Goal: Task Accomplishment & Management: Use online tool/utility

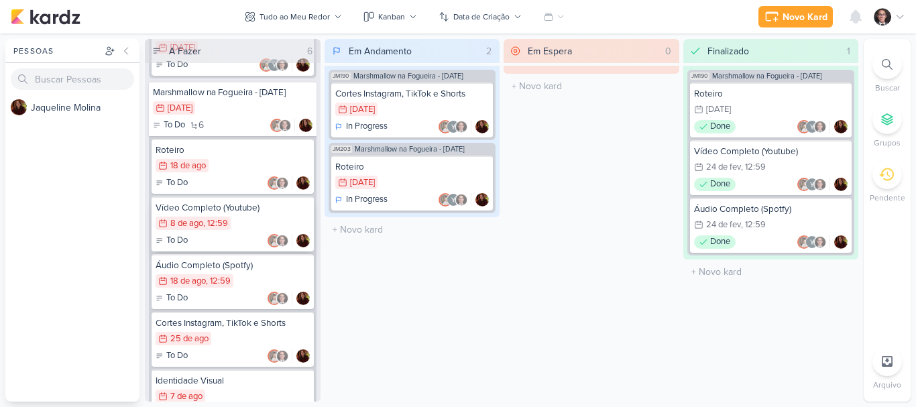
scroll to position [1683, 0]
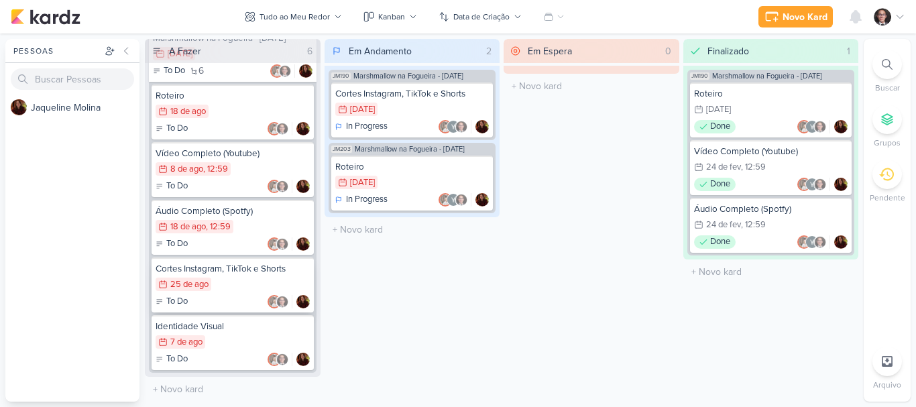
click at [203, 288] on div "25 de ago" at bounding box center [189, 284] width 38 height 9
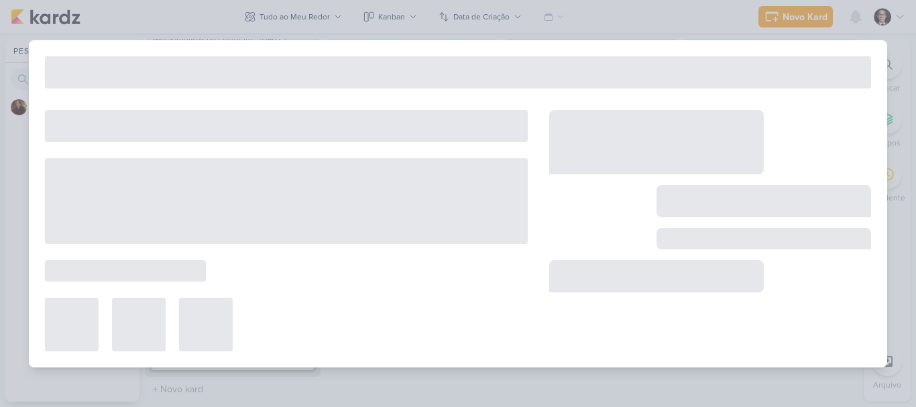
click at [203, 288] on div at bounding box center [286, 230] width 483 height 241
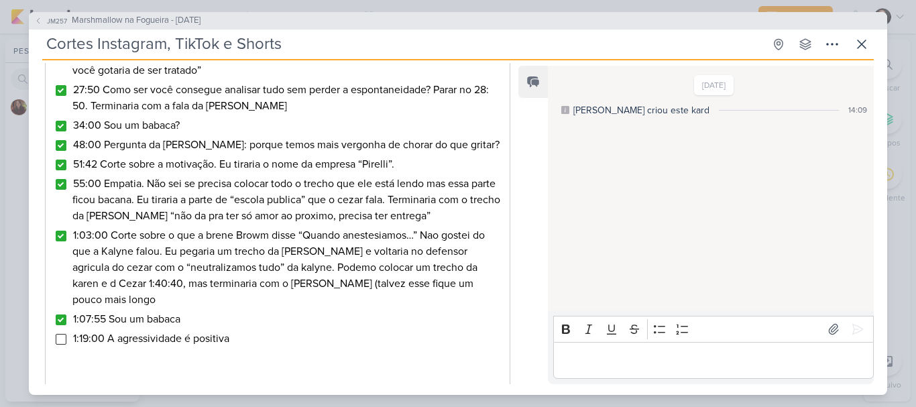
scroll to position [501, 0]
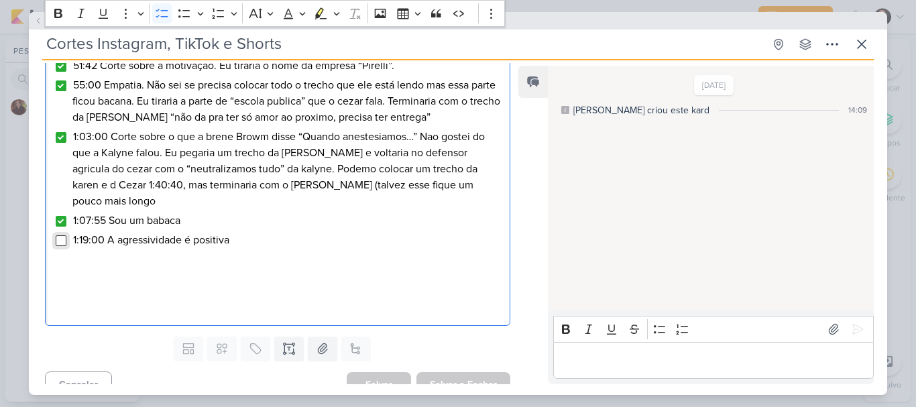
click at [60, 235] on input "Editor editing area: main" at bounding box center [61, 240] width 11 height 11
drag, startPoint x: 243, startPoint y: 225, endPoint x: 52, endPoint y: 223, distance: 191.1
click at [52, 223] on div "6:18 Já segurou choro na empresa? Não precisamos ter o relato do [PERSON_NAME] …" at bounding box center [277, 26] width 465 height 599
copy span "1:19:00 A agressividade é positiva"
click at [268, 232] on li "1:19:00 A agressividade é positiva" at bounding box center [287, 240] width 431 height 16
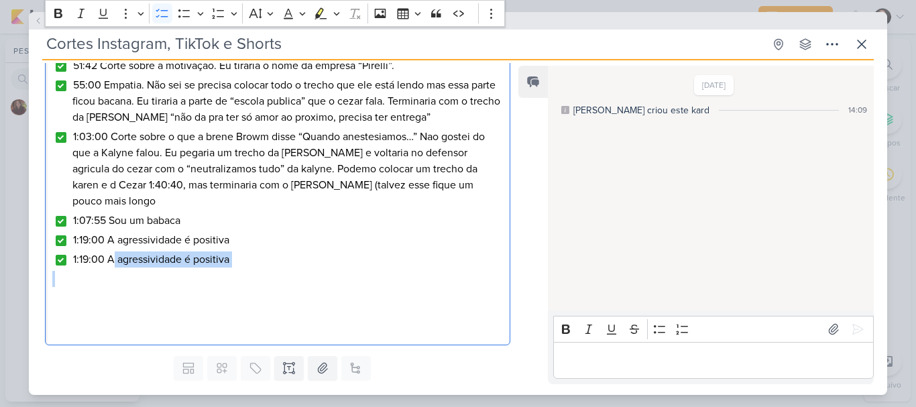
drag, startPoint x: 111, startPoint y: 239, endPoint x: 266, endPoint y: 251, distance: 155.4
click at [266, 251] on div "6:18 Já segurou choro na empresa? Não precisamos ter o relato do [PERSON_NAME] …" at bounding box center [277, 36] width 465 height 618
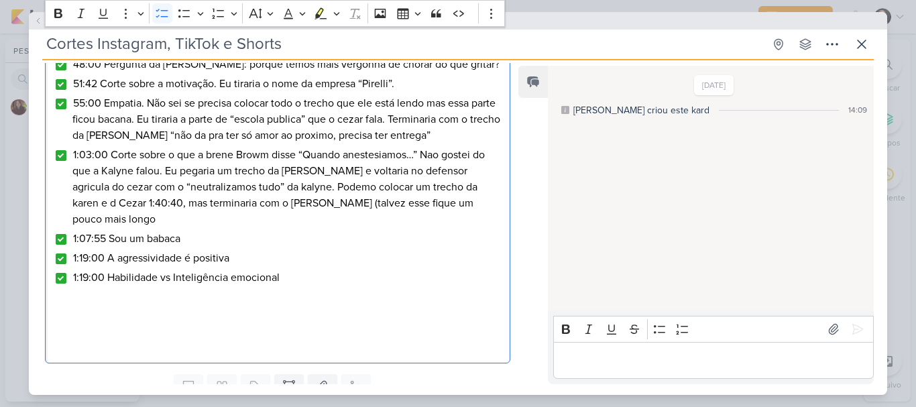
scroll to position [520, 0]
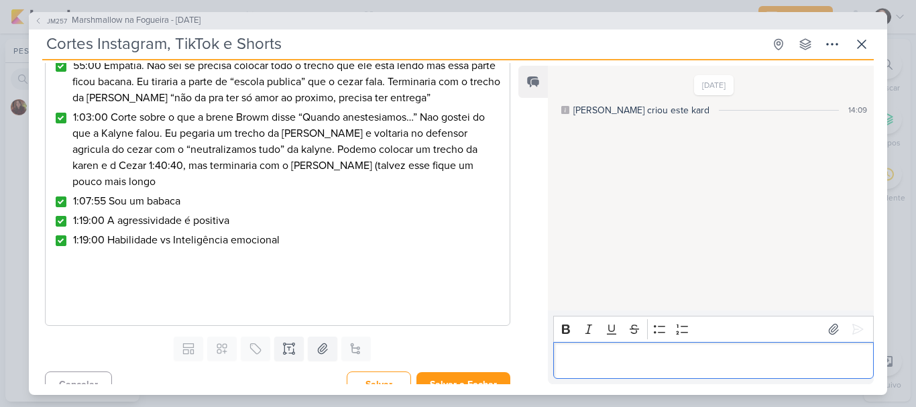
click at [663, 361] on p "Editor editing area: main" at bounding box center [713, 360] width 306 height 16
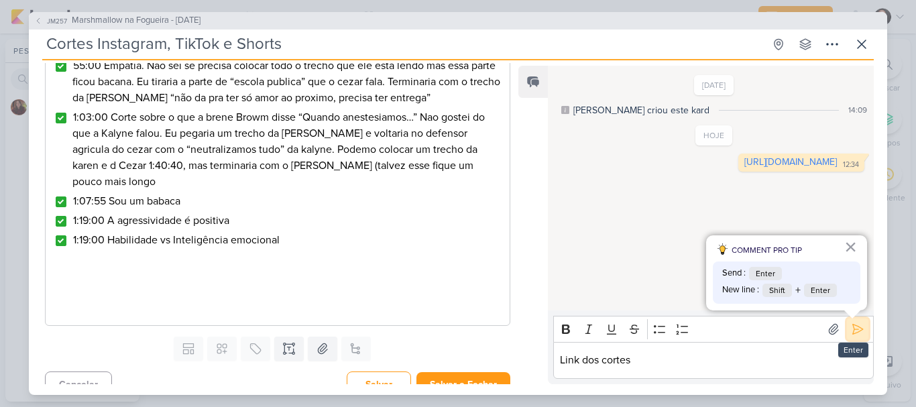
click at [853, 322] on button at bounding box center [857, 329] width 21 height 21
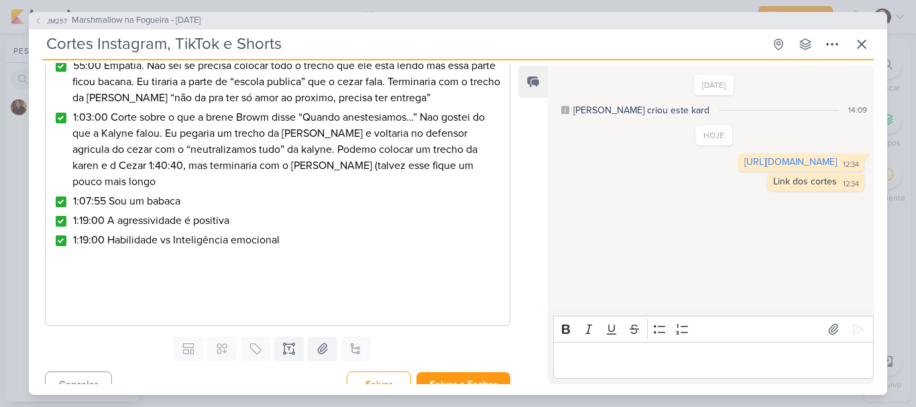
click at [0, 217] on div "JM257 Marshmallow na Fogueira - [DATE] Cortes Instagram, TikTok e Shorts Criado…" at bounding box center [458, 203] width 916 height 407
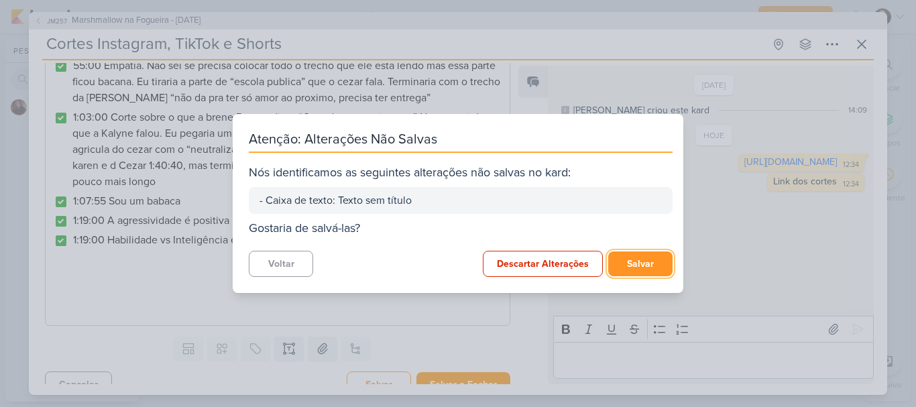
click at [632, 259] on button "Salvar" at bounding box center [640, 263] width 64 height 25
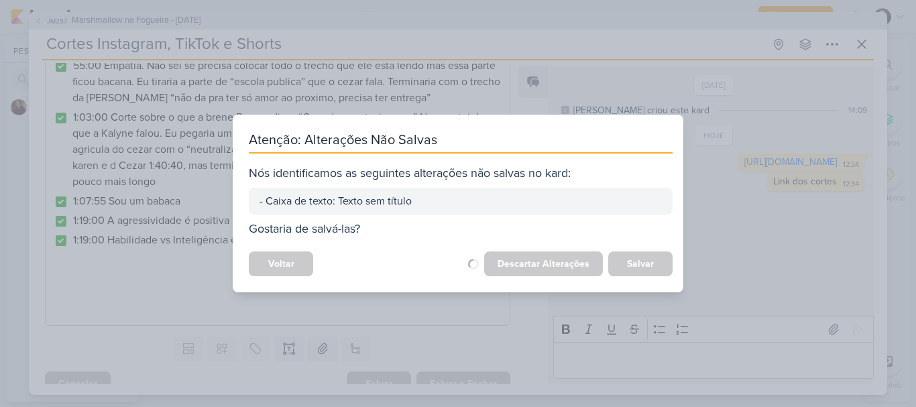
scroll to position [519, 0]
